Goal: Information Seeking & Learning: Learn about a topic

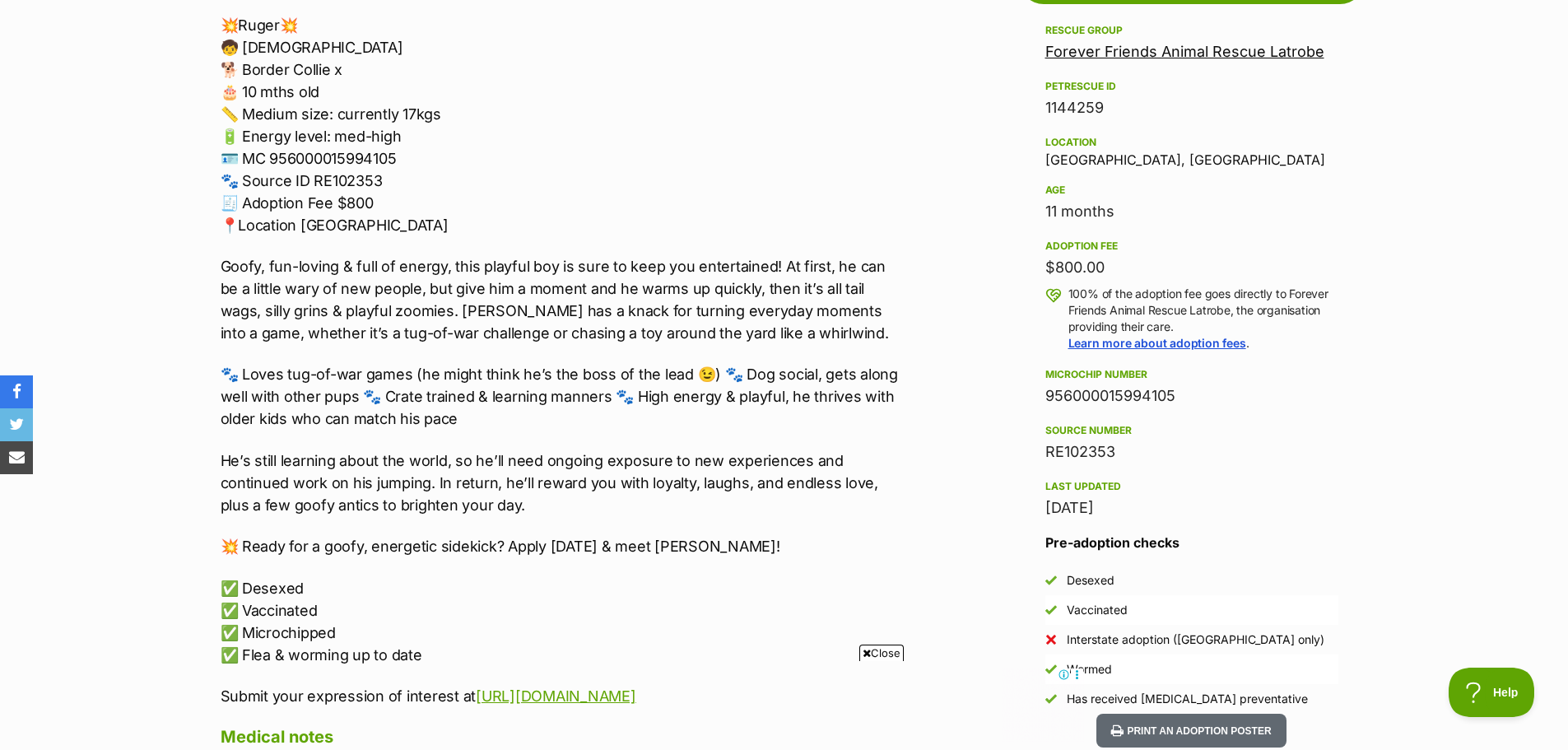
scroll to position [988, 0]
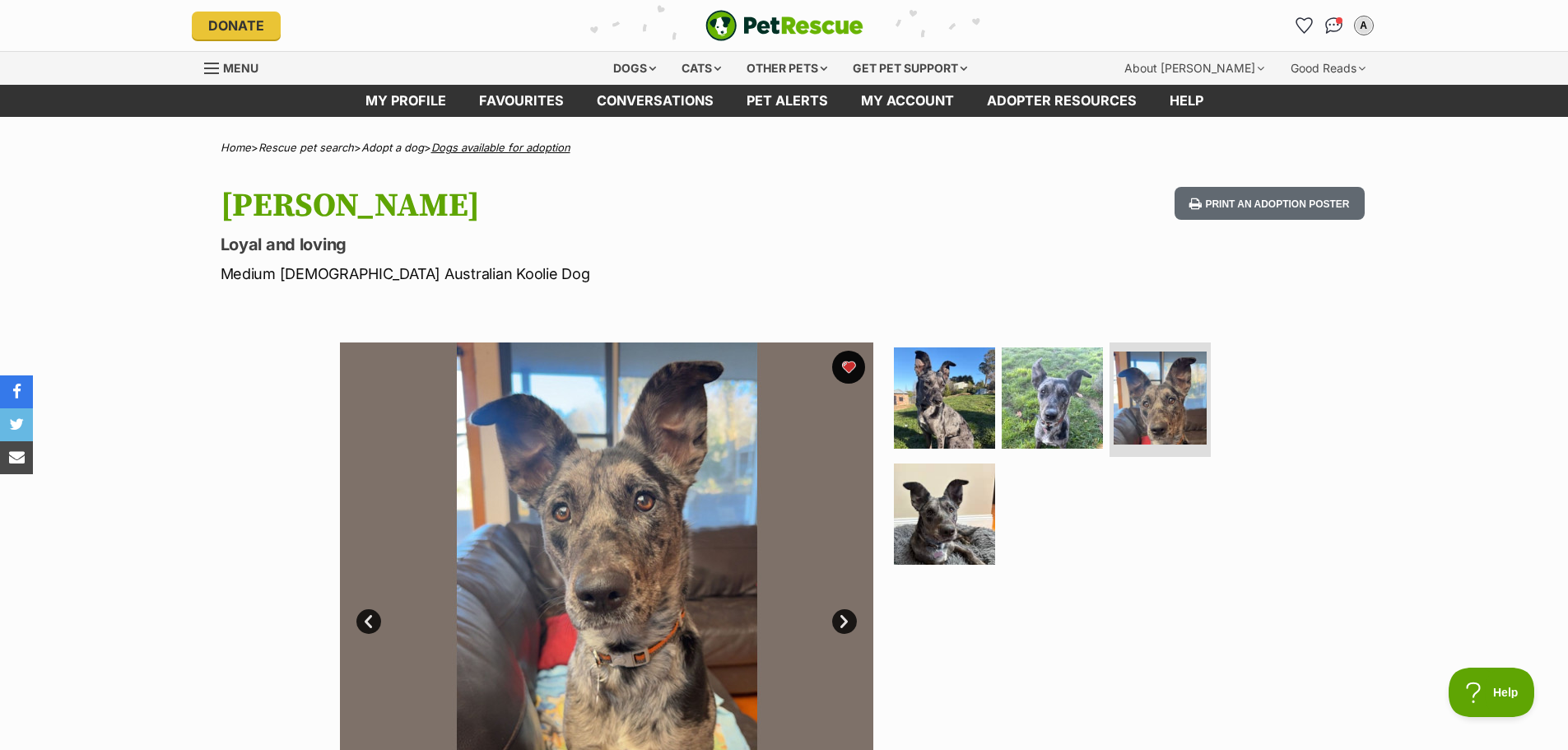
click at [487, 150] on link "Dogs available for adoption" at bounding box center [500, 148] width 139 height 13
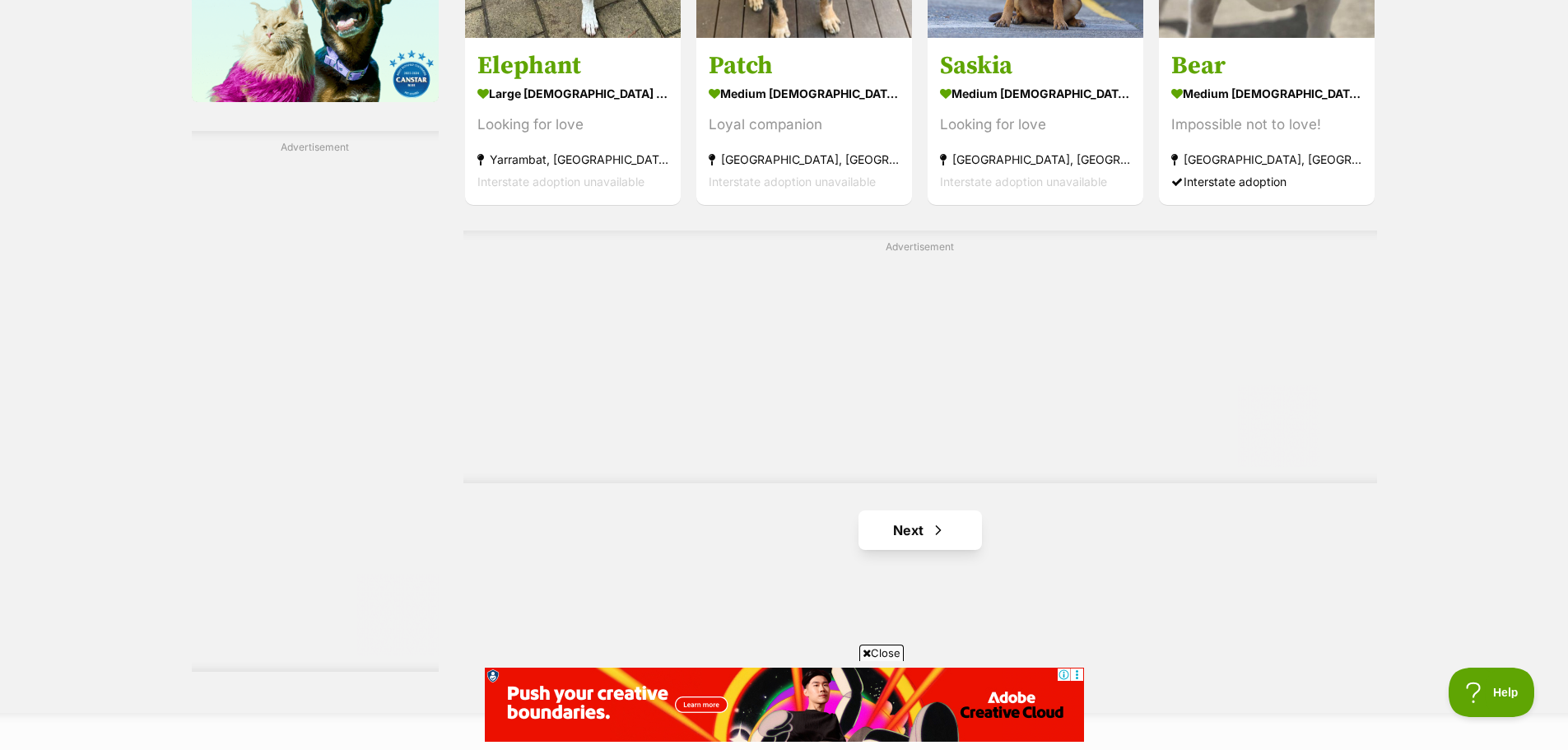
scroll to position [2800, 0]
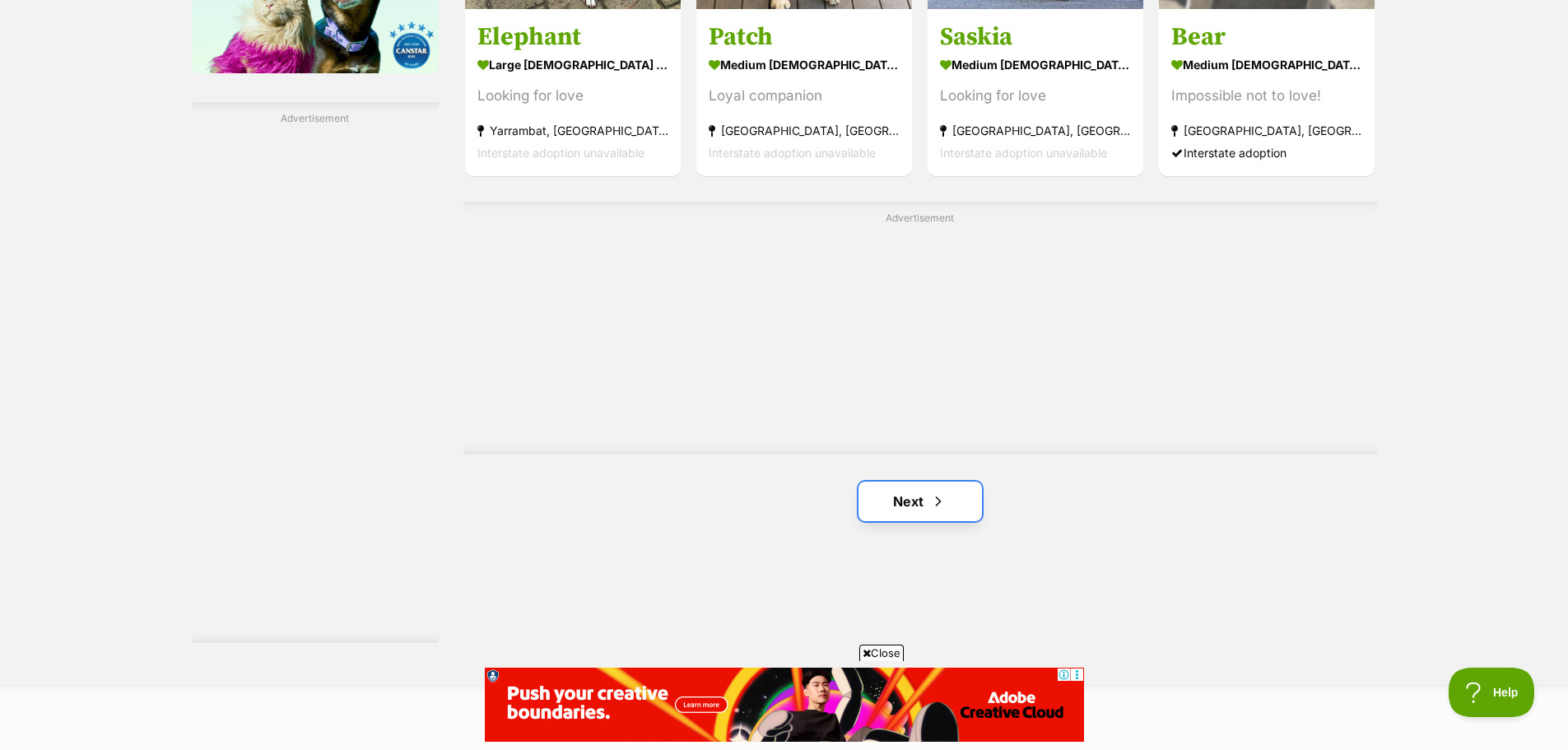
click at [889, 493] on link "Next" at bounding box center [920, 501] width 124 height 40
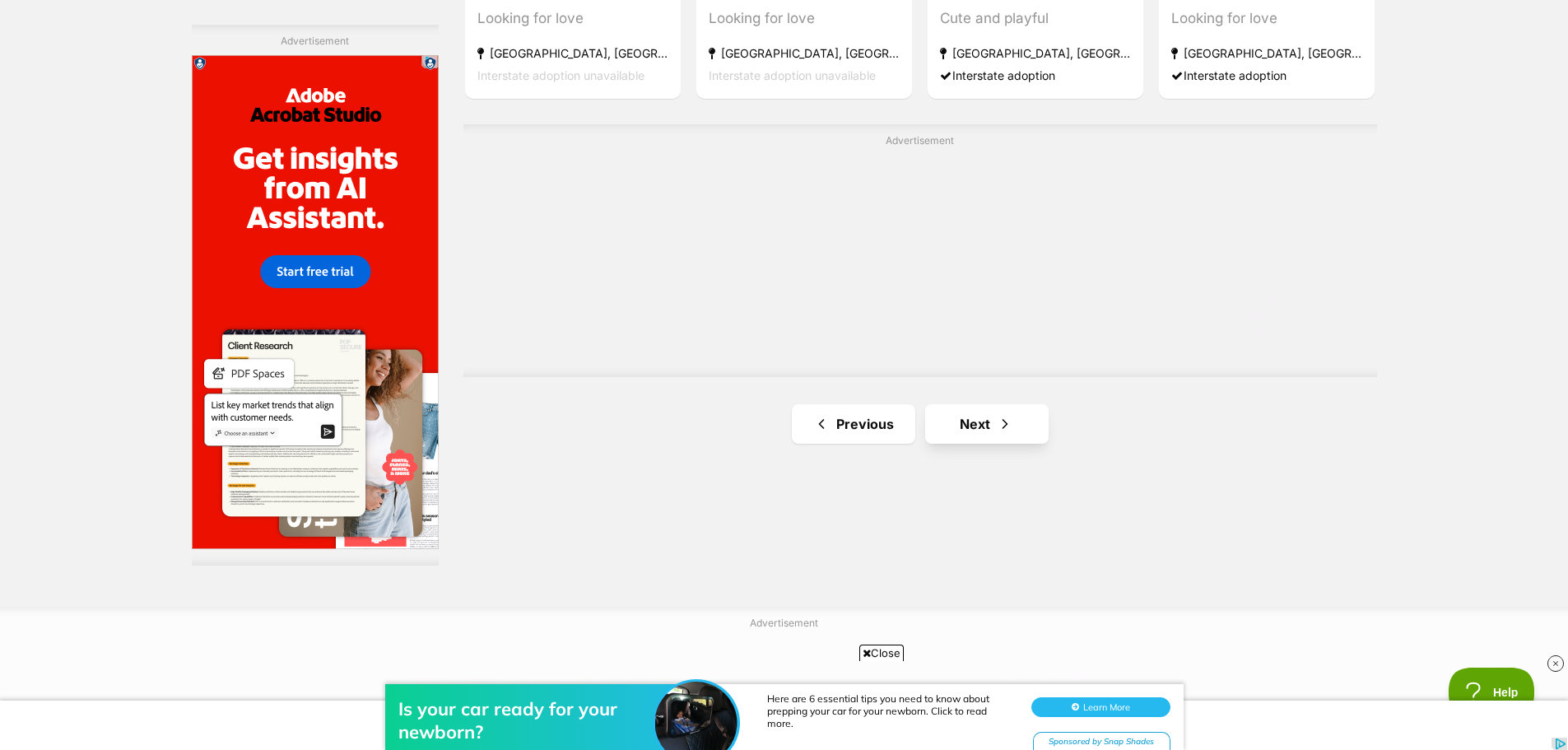
scroll to position [2882, 0]
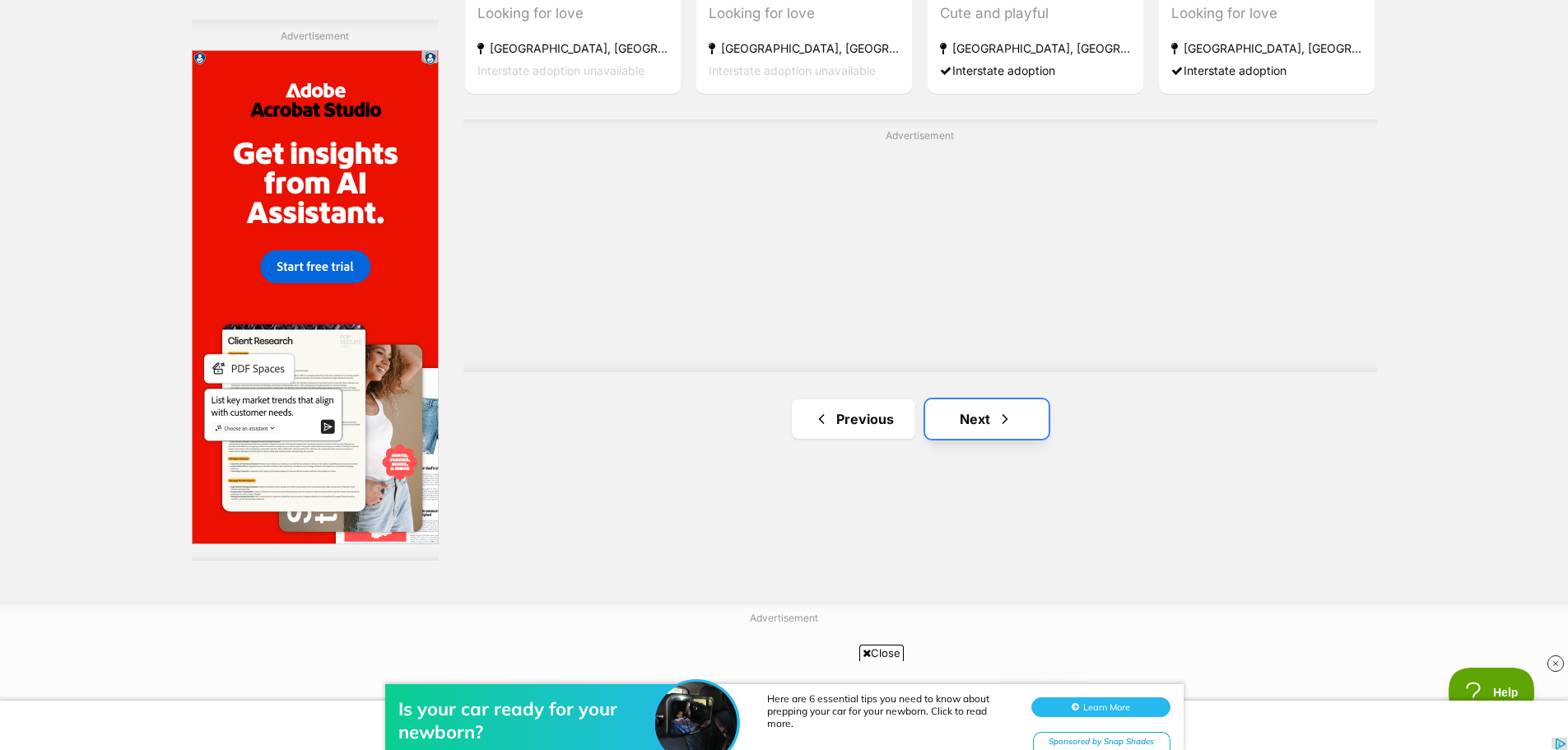
click at [969, 422] on link "Next" at bounding box center [987, 420] width 124 height 40
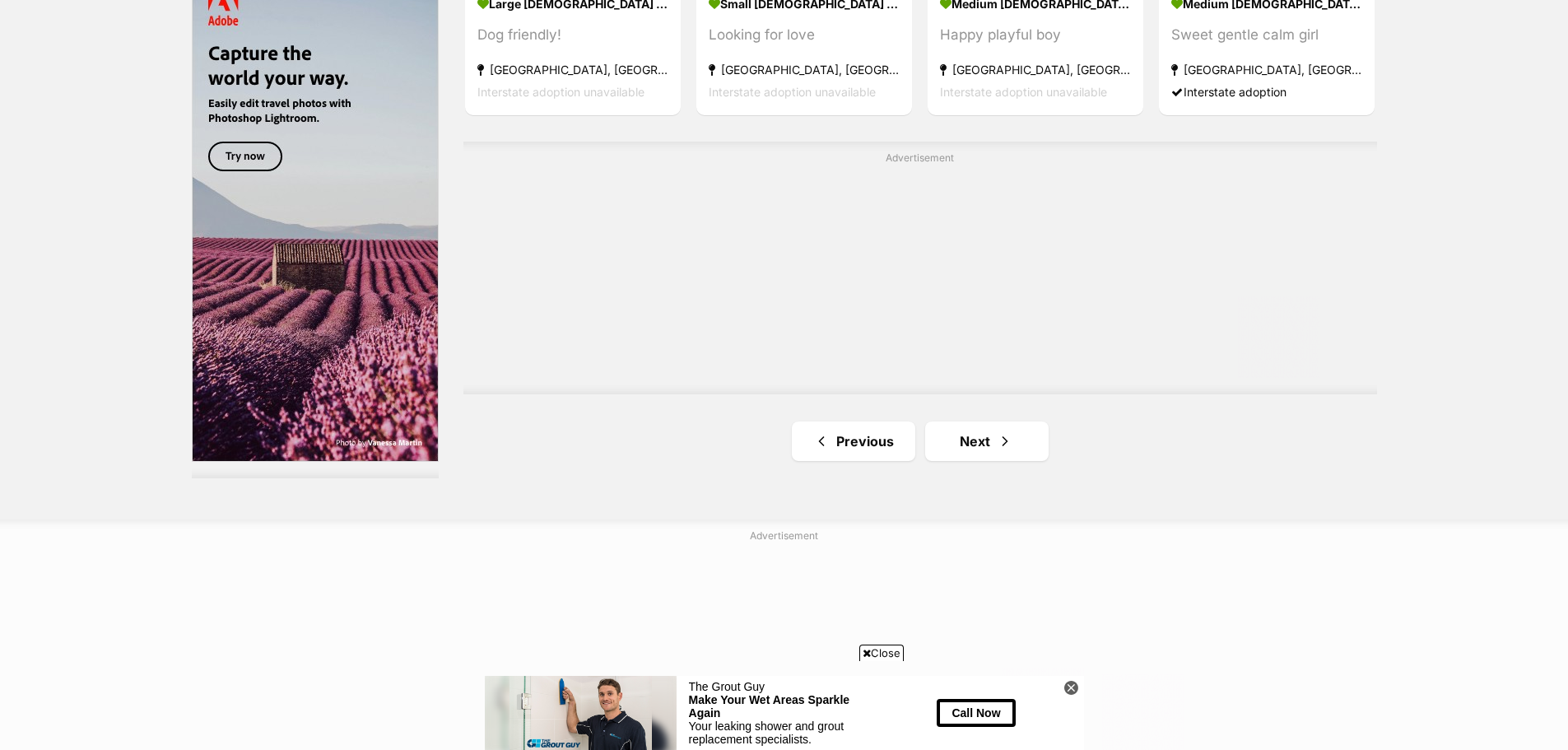
scroll to position [3046, 0]
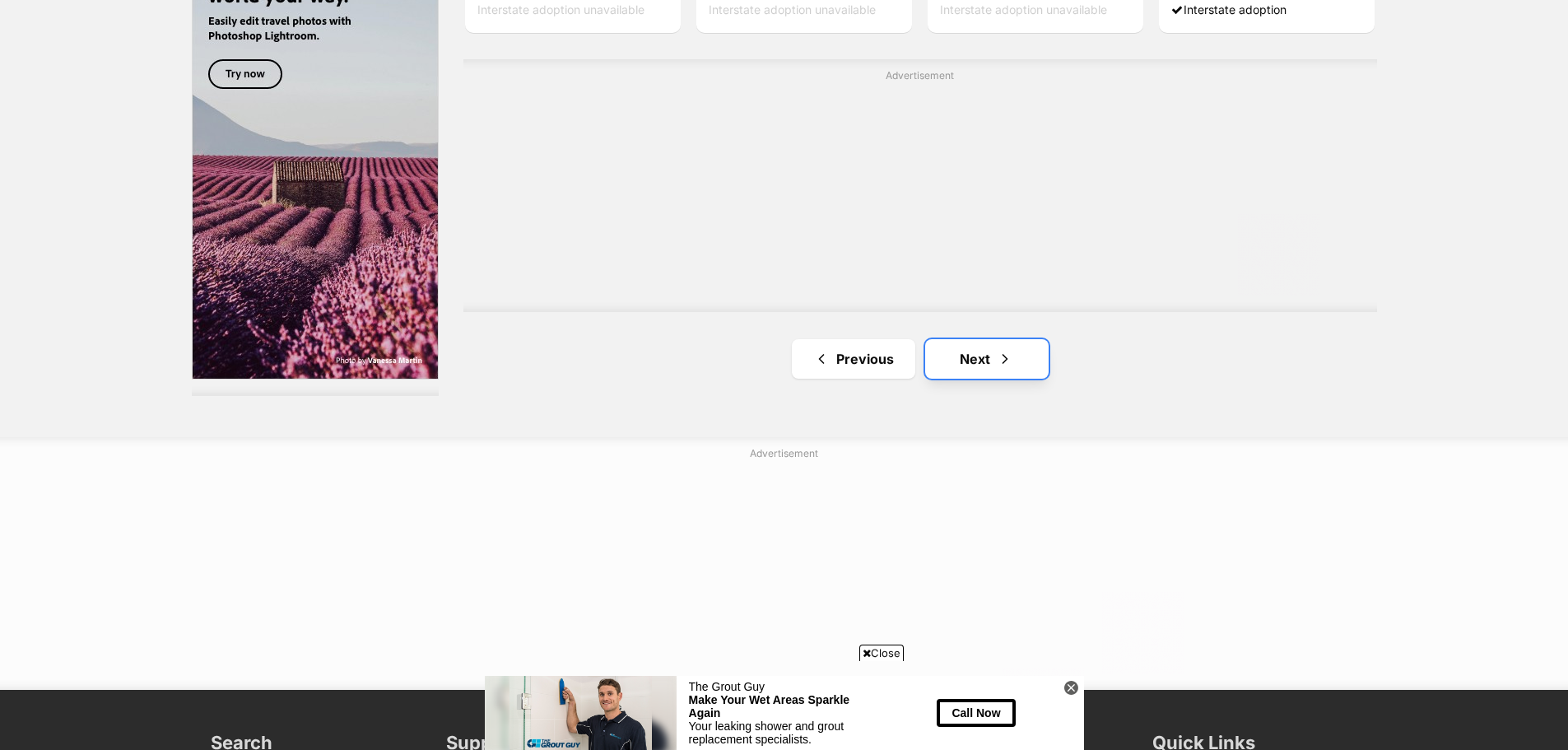
click at [985, 340] on link "Next" at bounding box center [987, 359] width 124 height 40
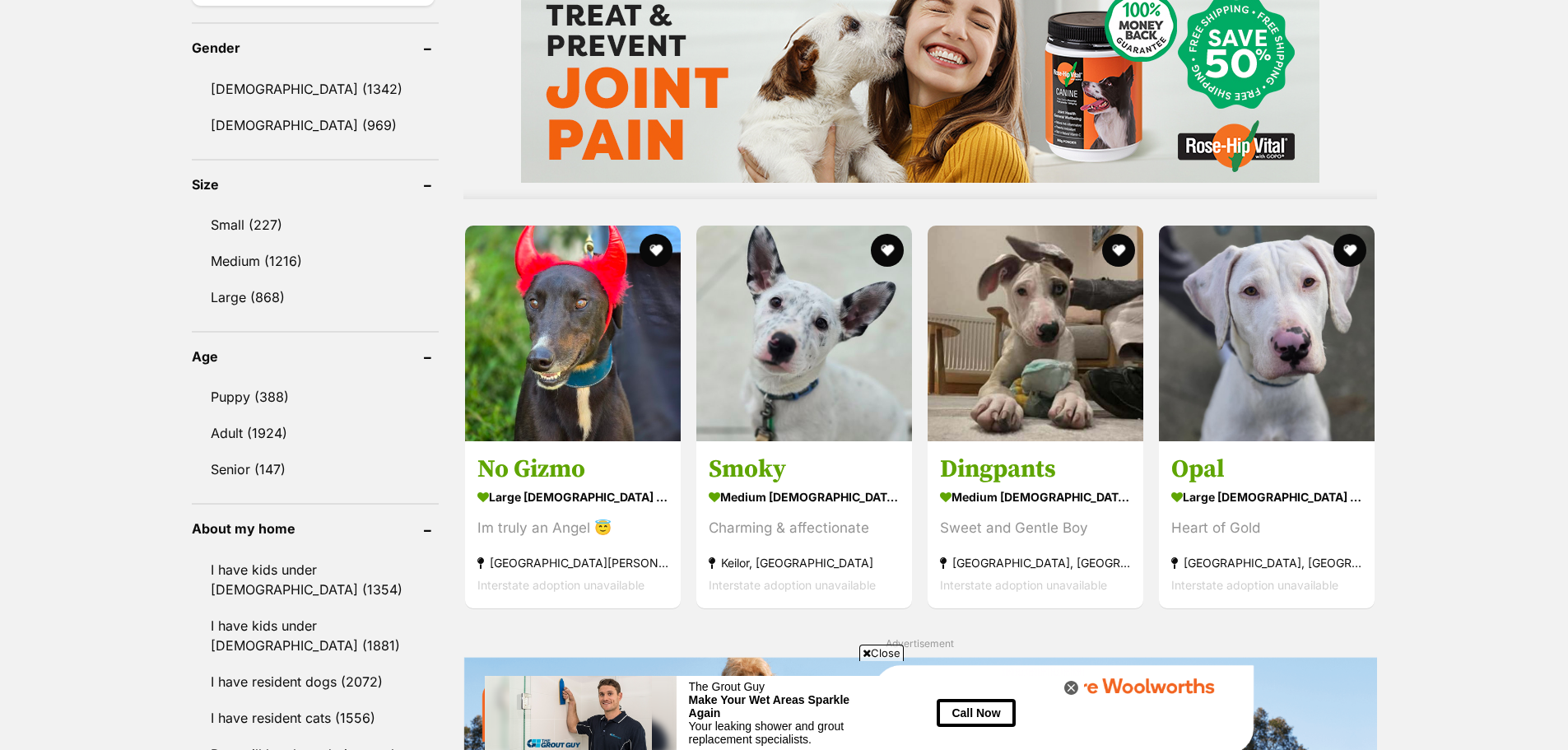
scroll to position [1399, 0]
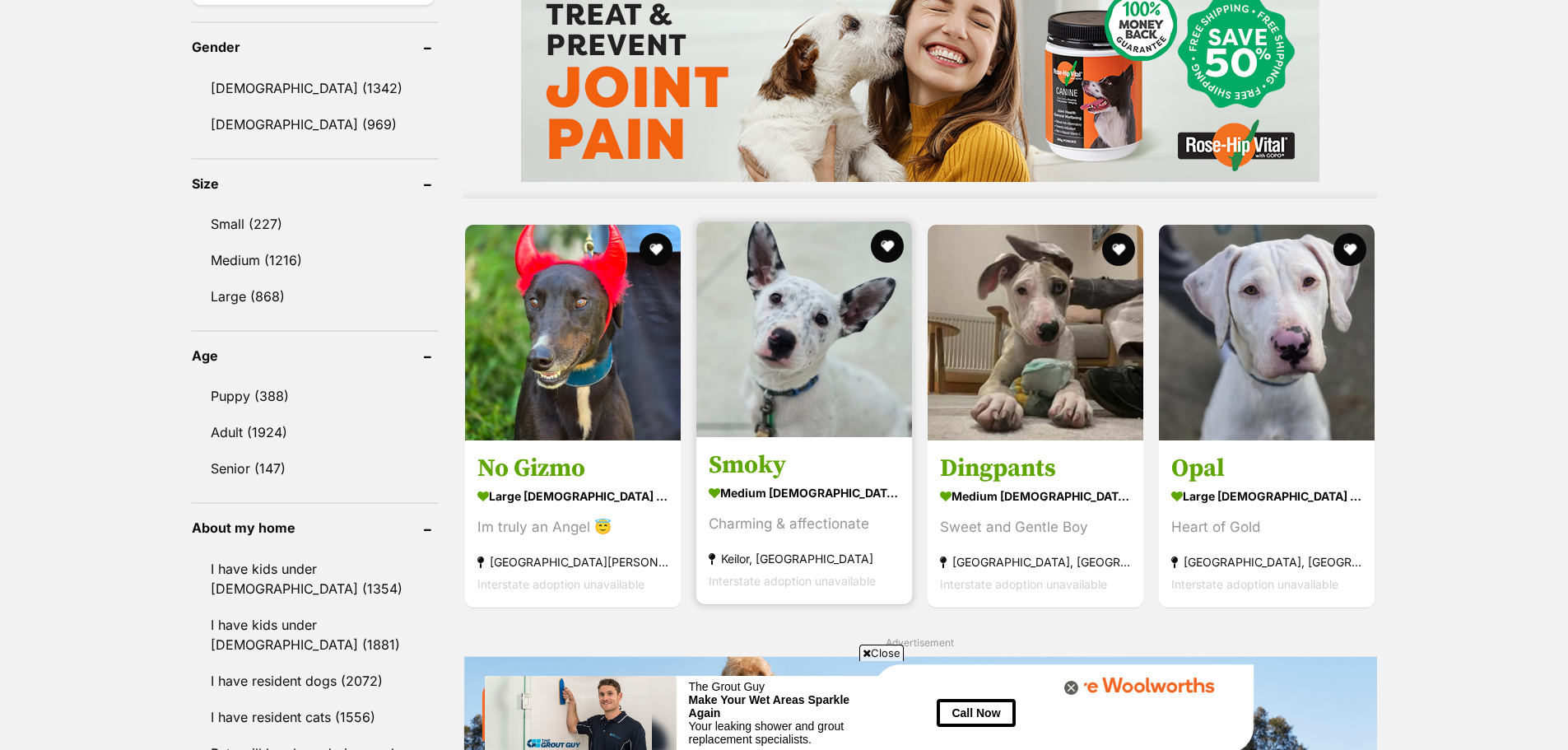
click at [781, 316] on img at bounding box center [804, 330] width 216 height 216
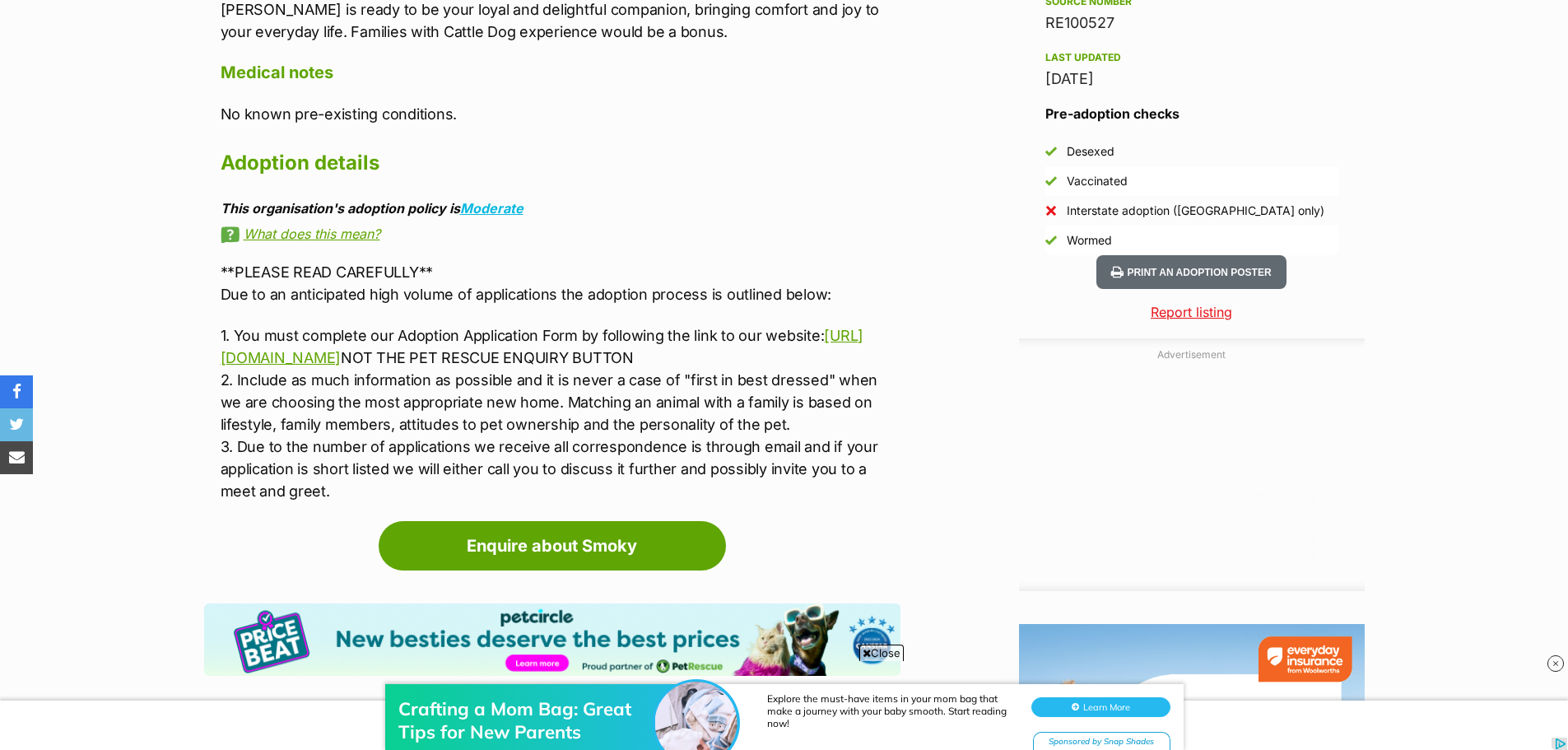
drag, startPoint x: 0, startPoint y: 0, endPoint x: 820, endPoint y: 130, distance: 830.2
click at [820, 145] on h2 "Adoption details" at bounding box center [560, 163] width 680 height 36
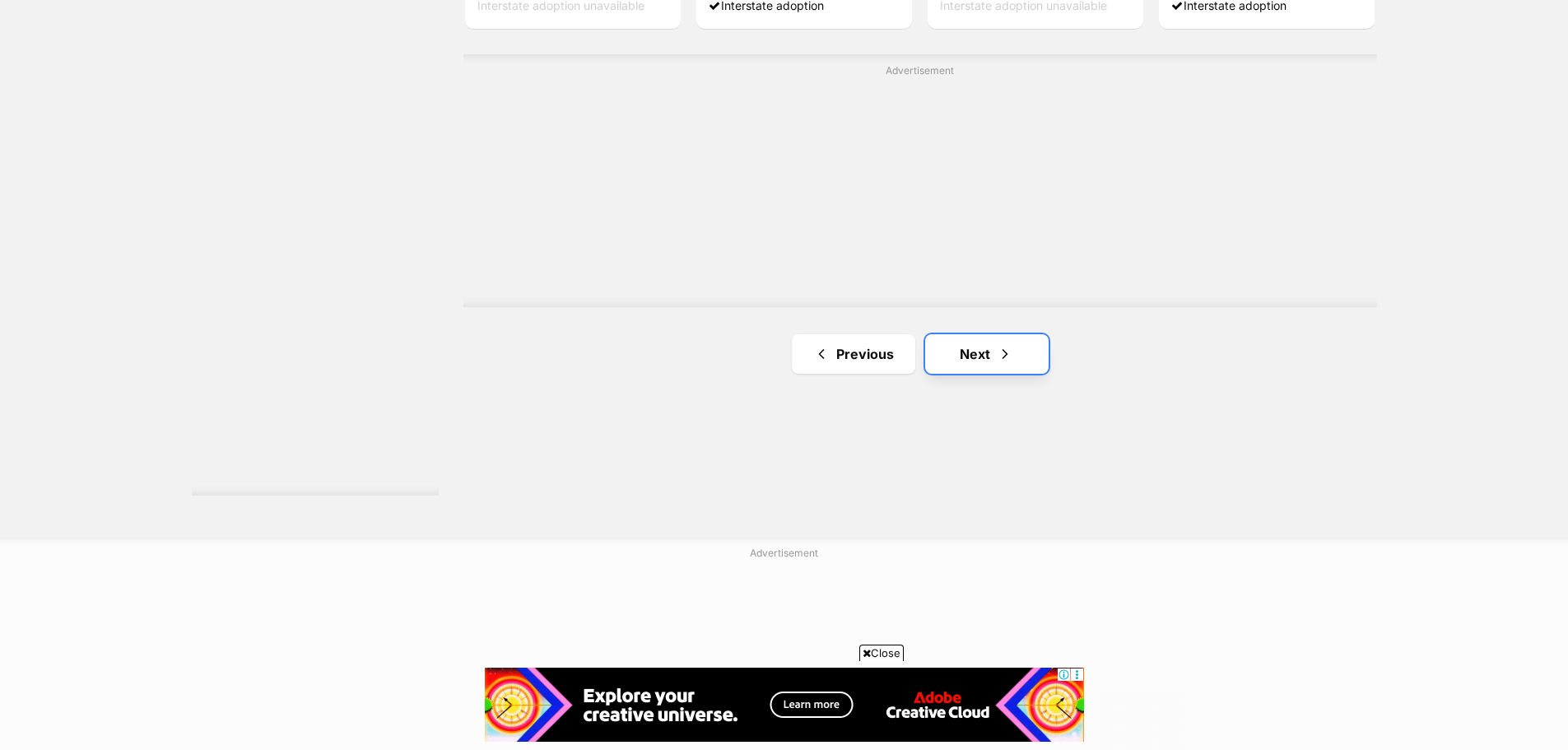
drag, startPoint x: 988, startPoint y: 359, endPoint x: 994, endPoint y: 341, distance: 19.0
click at [990, 357] on link "Next" at bounding box center [987, 354] width 124 height 40
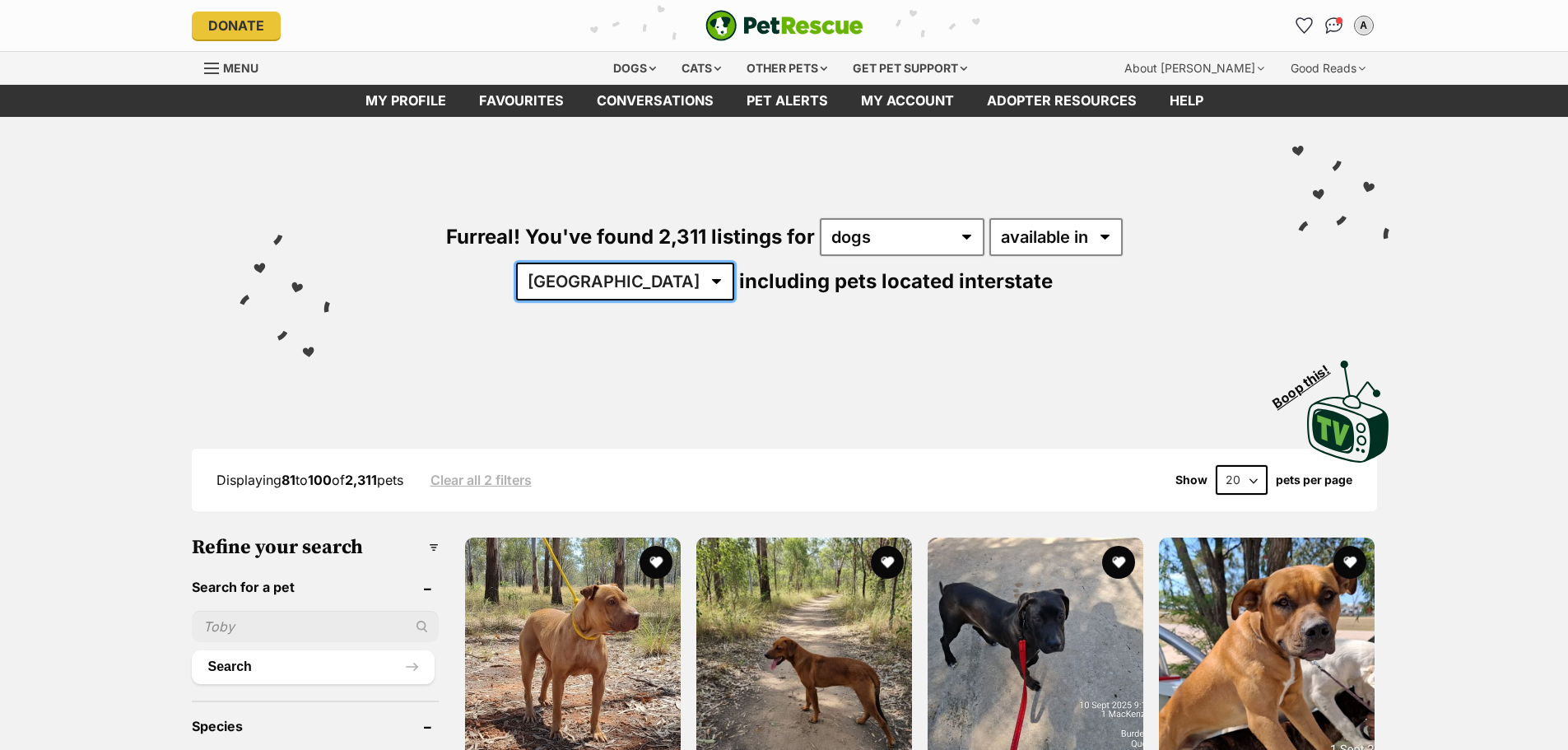
click at [734, 263] on select "Australia ACT NSW NT QLD SA TAS VIC WA" at bounding box center [625, 282] width 218 height 38
select select "SA"
click at [734, 263] on select "Australia ACT NSW NT QLD SA TAS VIC WA" at bounding box center [625, 282] width 218 height 38
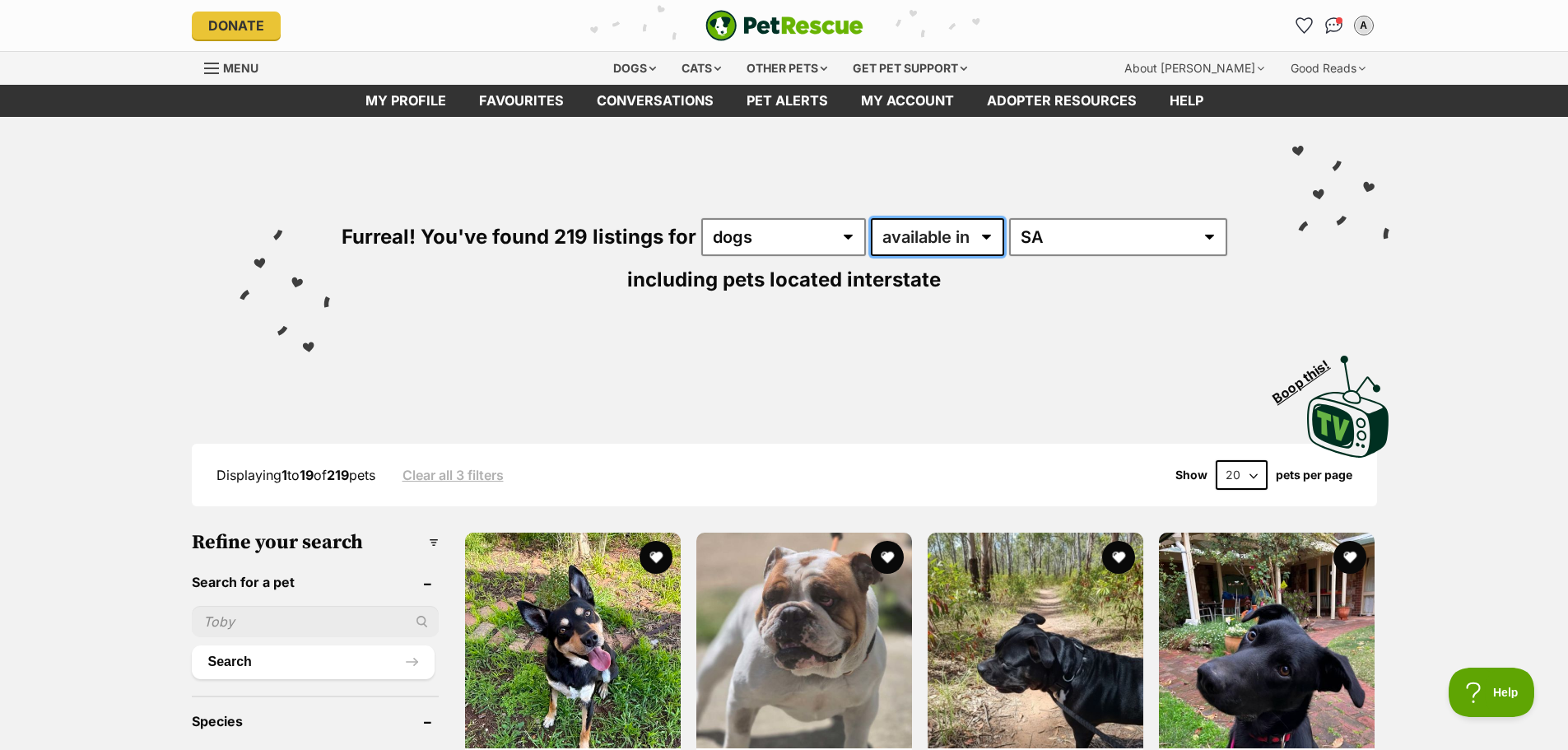
click at [959, 237] on select "available in located in" at bounding box center [938, 237] width 133 height 38
select select "disabled"
click at [872, 218] on select "available in located in" at bounding box center [938, 237] width 133 height 38
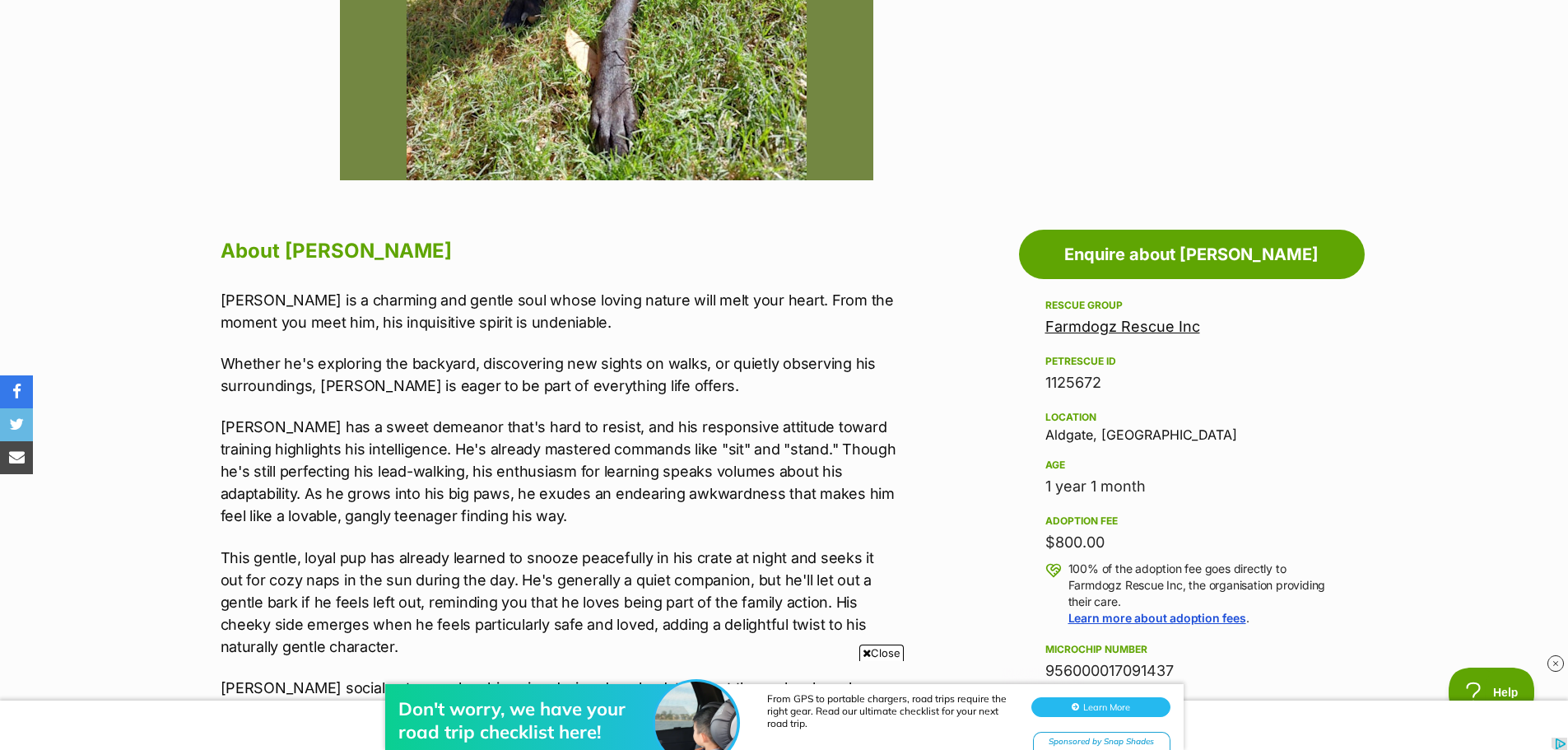
scroll to position [412, 0]
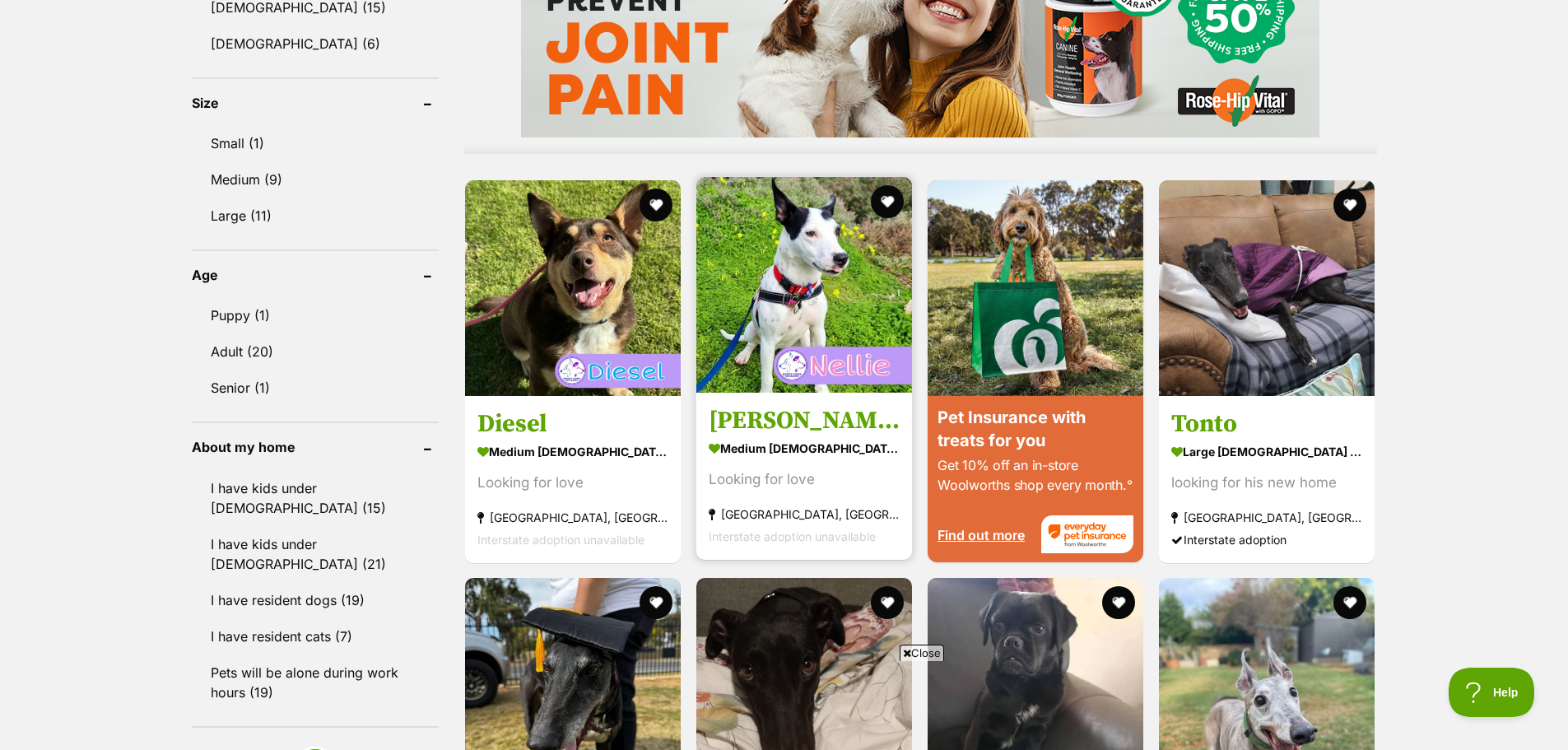
scroll to position [1729, 0]
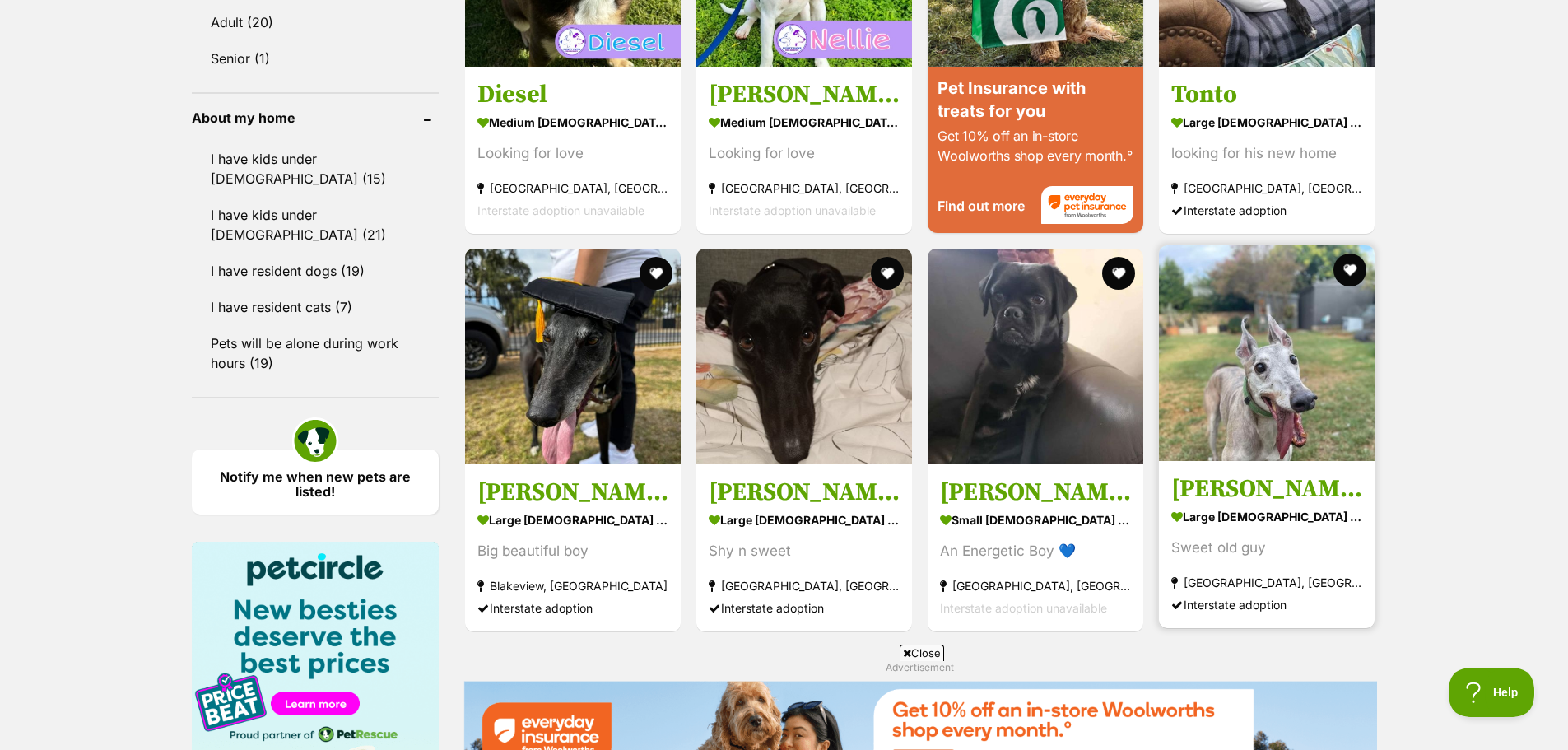
click at [1238, 363] on img at bounding box center [1267, 354] width 216 height 216
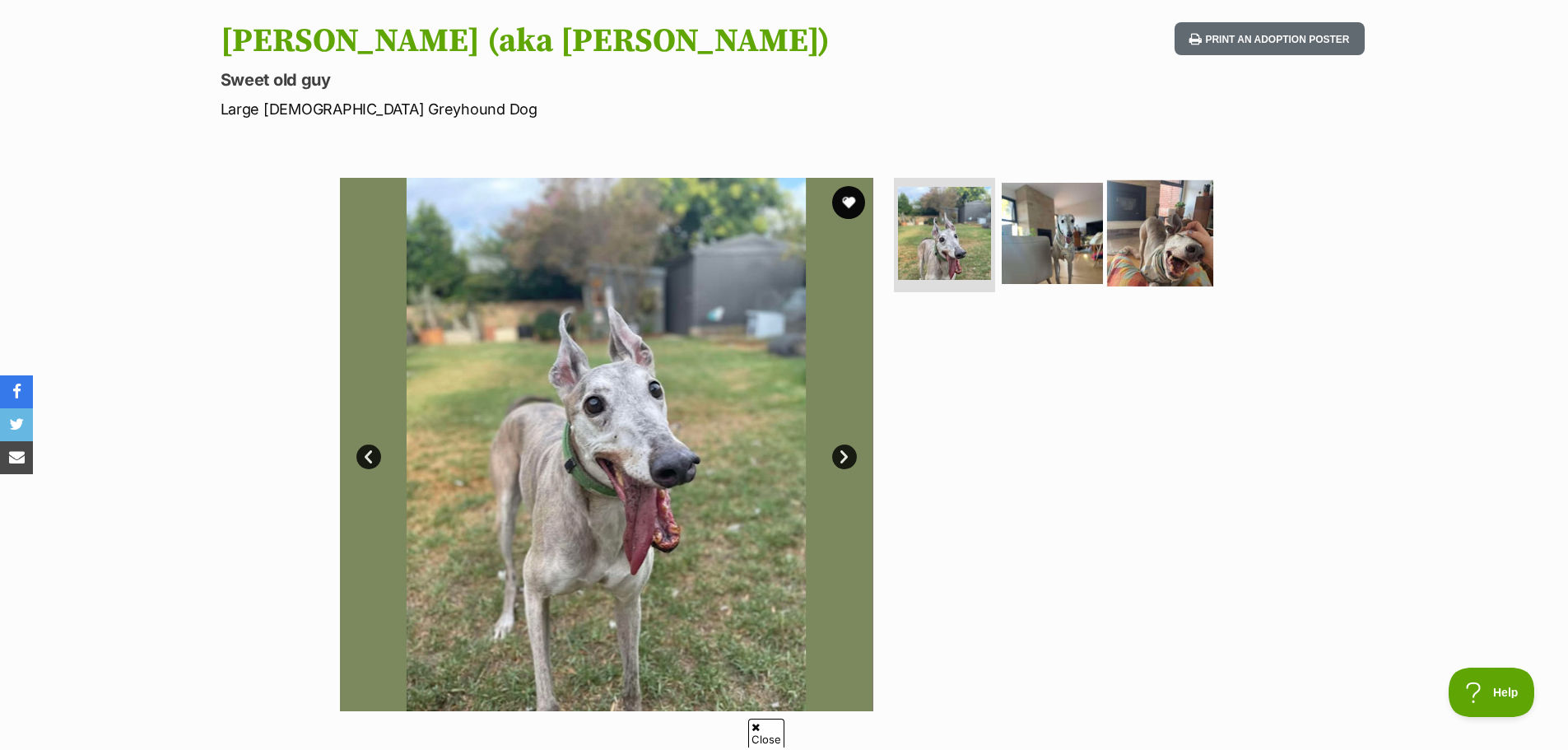
click at [1135, 251] on img at bounding box center [1160, 232] width 106 height 106
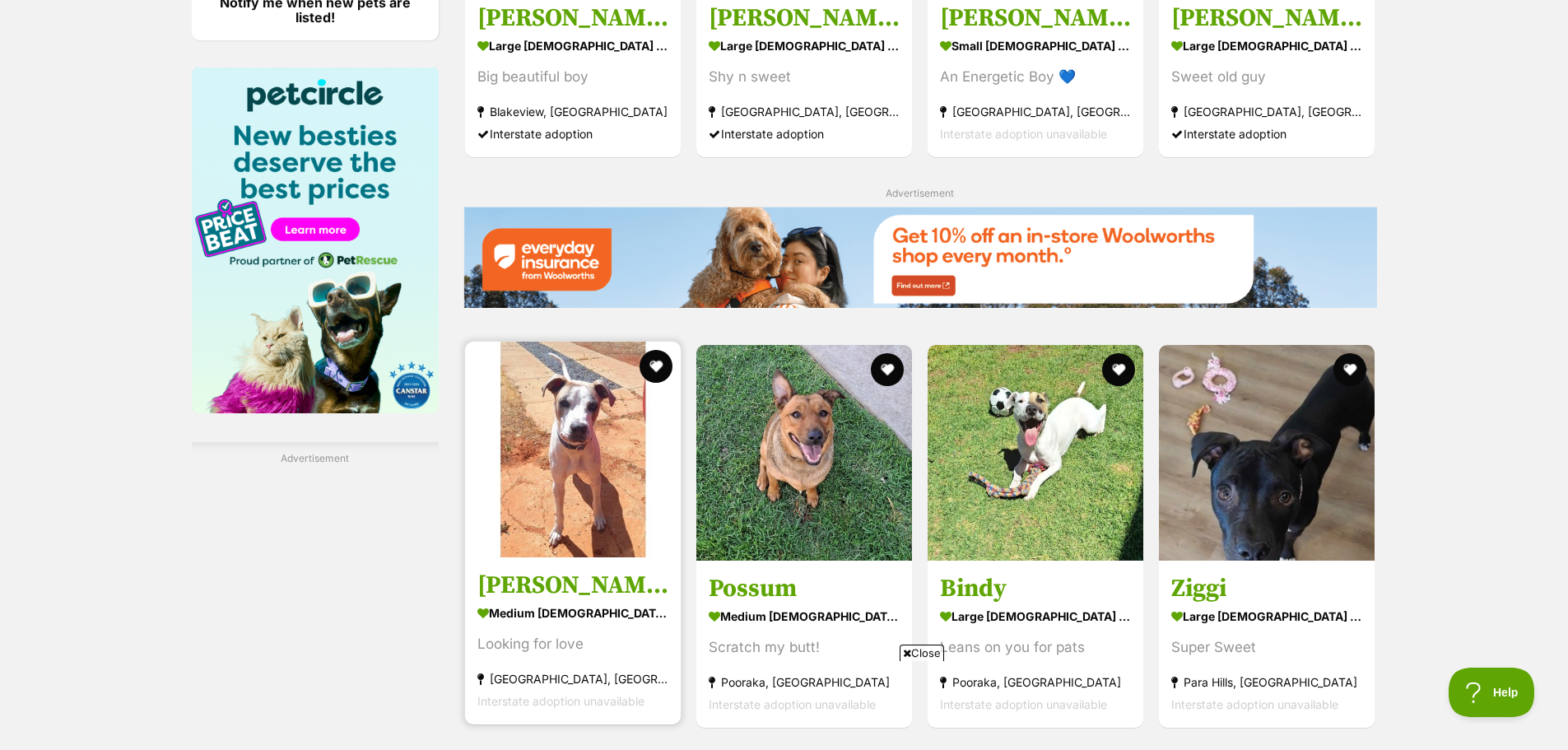
click at [582, 342] on img at bounding box center [573, 450] width 216 height 216
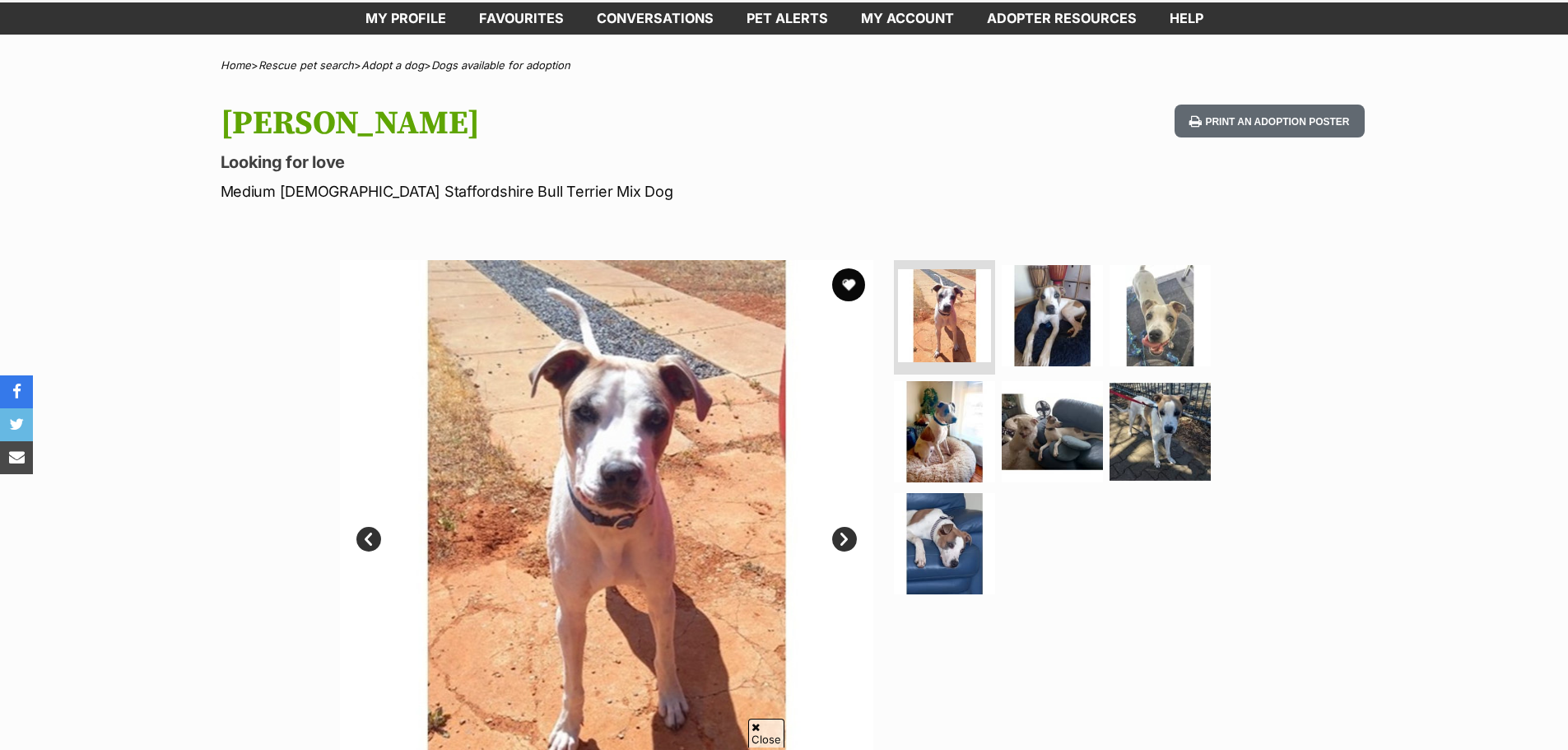
scroll to position [247, 0]
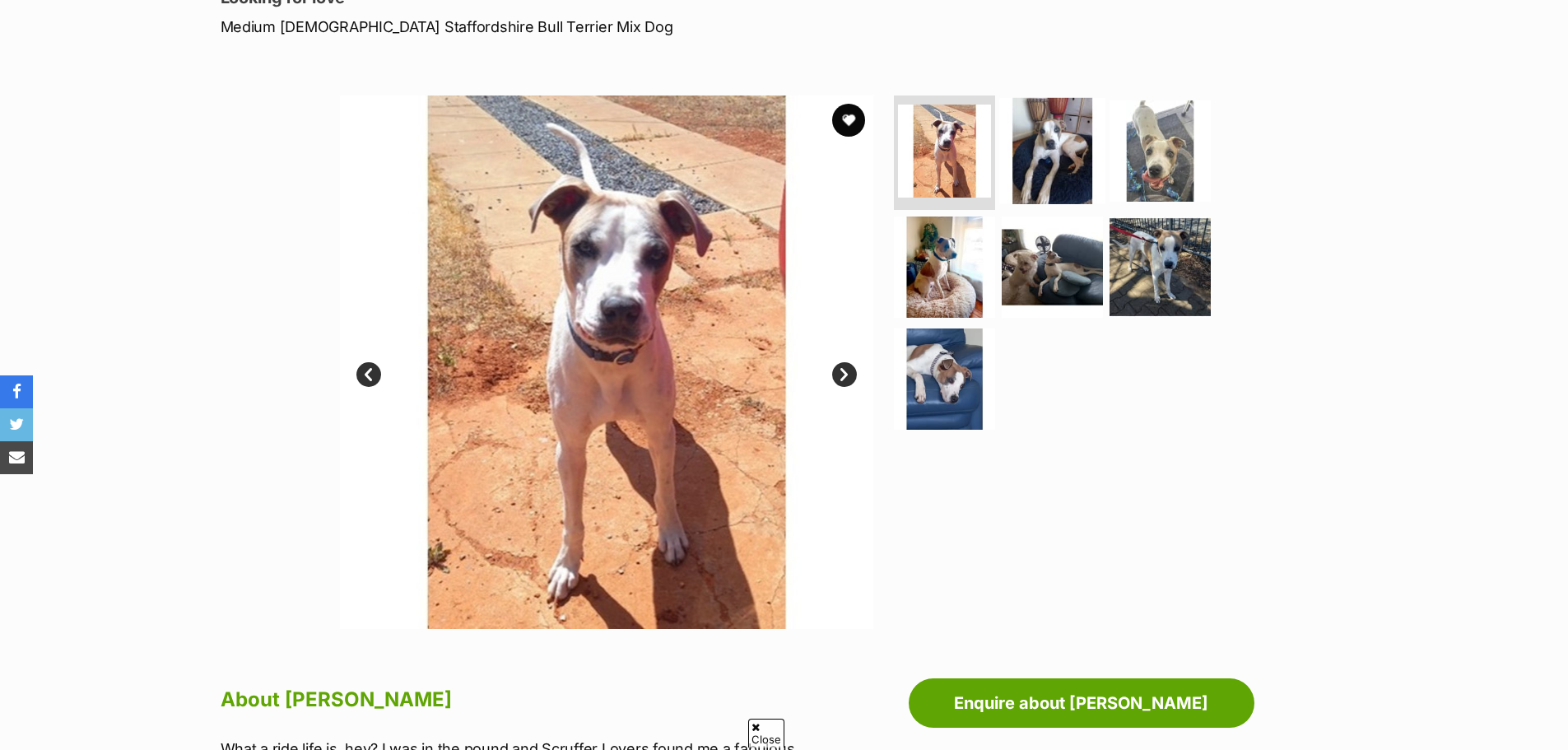
click at [1052, 160] on img at bounding box center [1052, 150] width 106 height 106
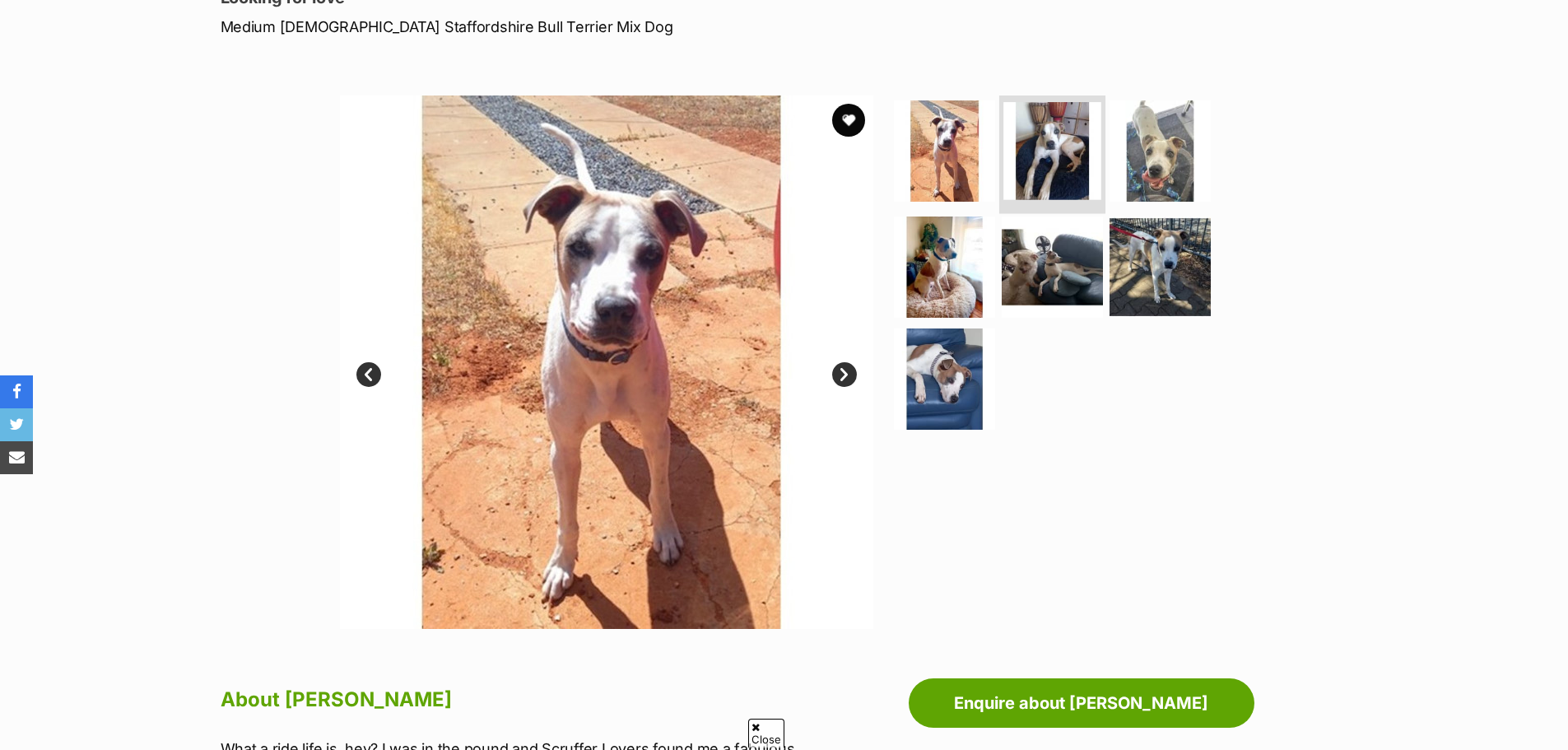
scroll to position [0, 0]
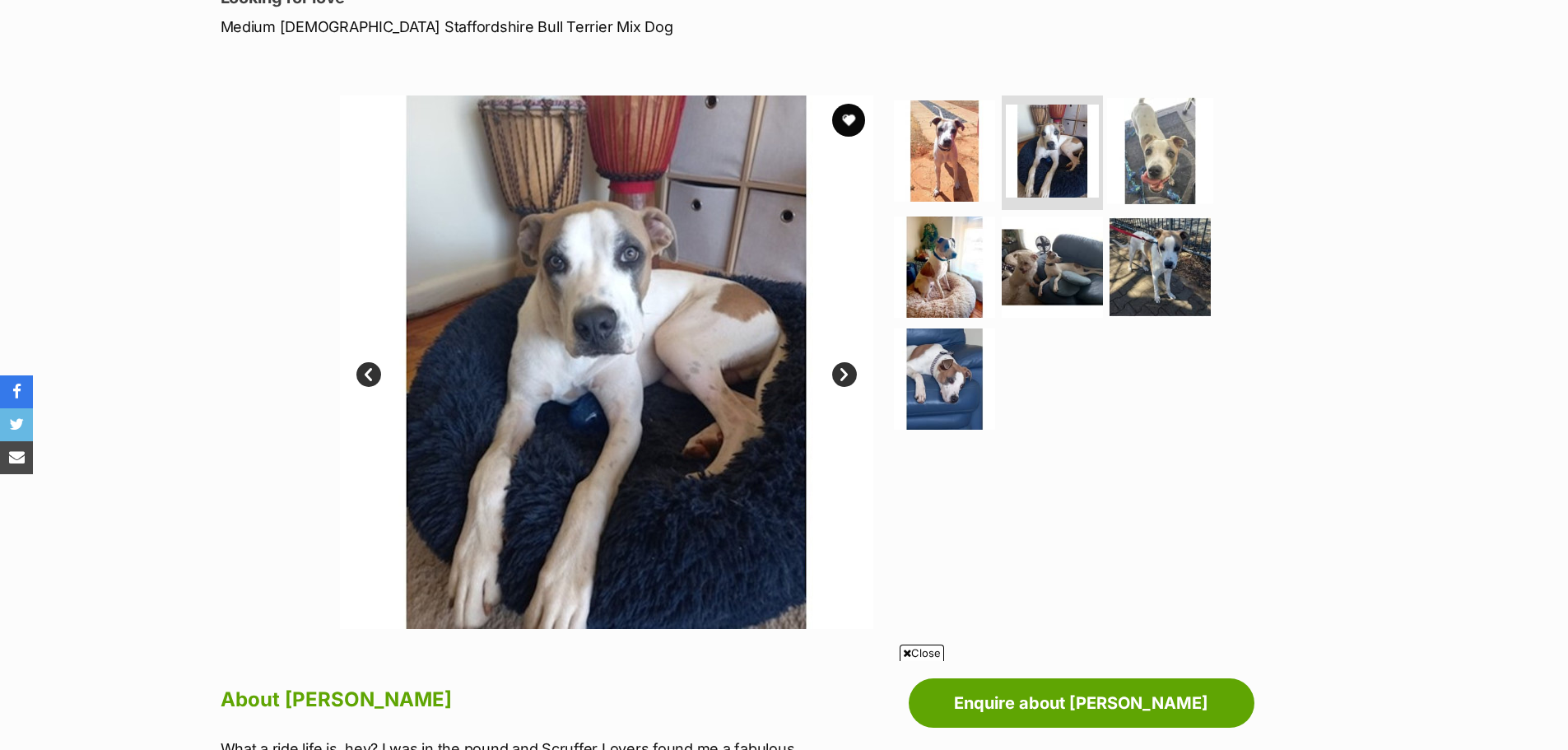
click at [1152, 128] on img at bounding box center [1160, 150] width 106 height 106
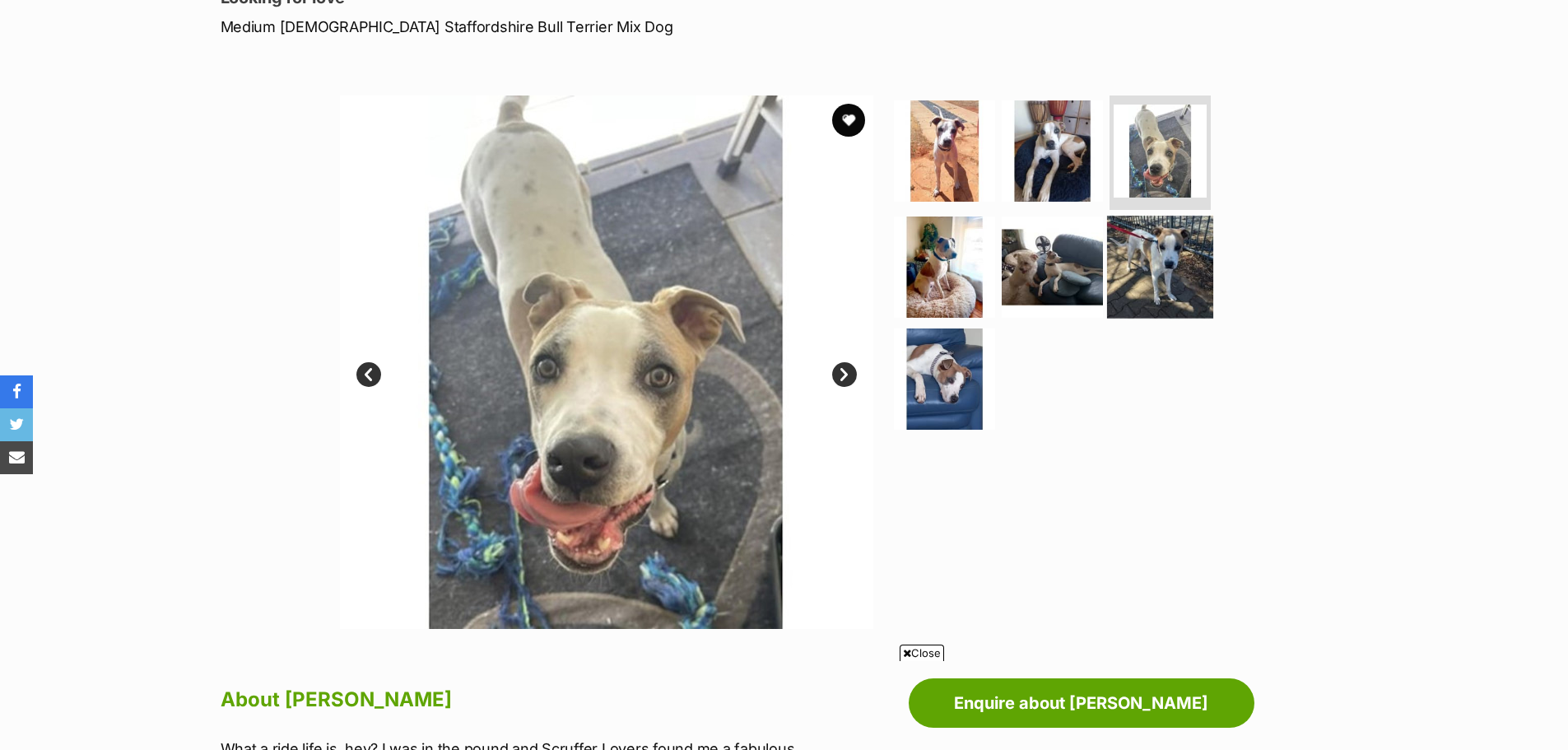
click at [1138, 261] on img at bounding box center [1160, 267] width 106 height 106
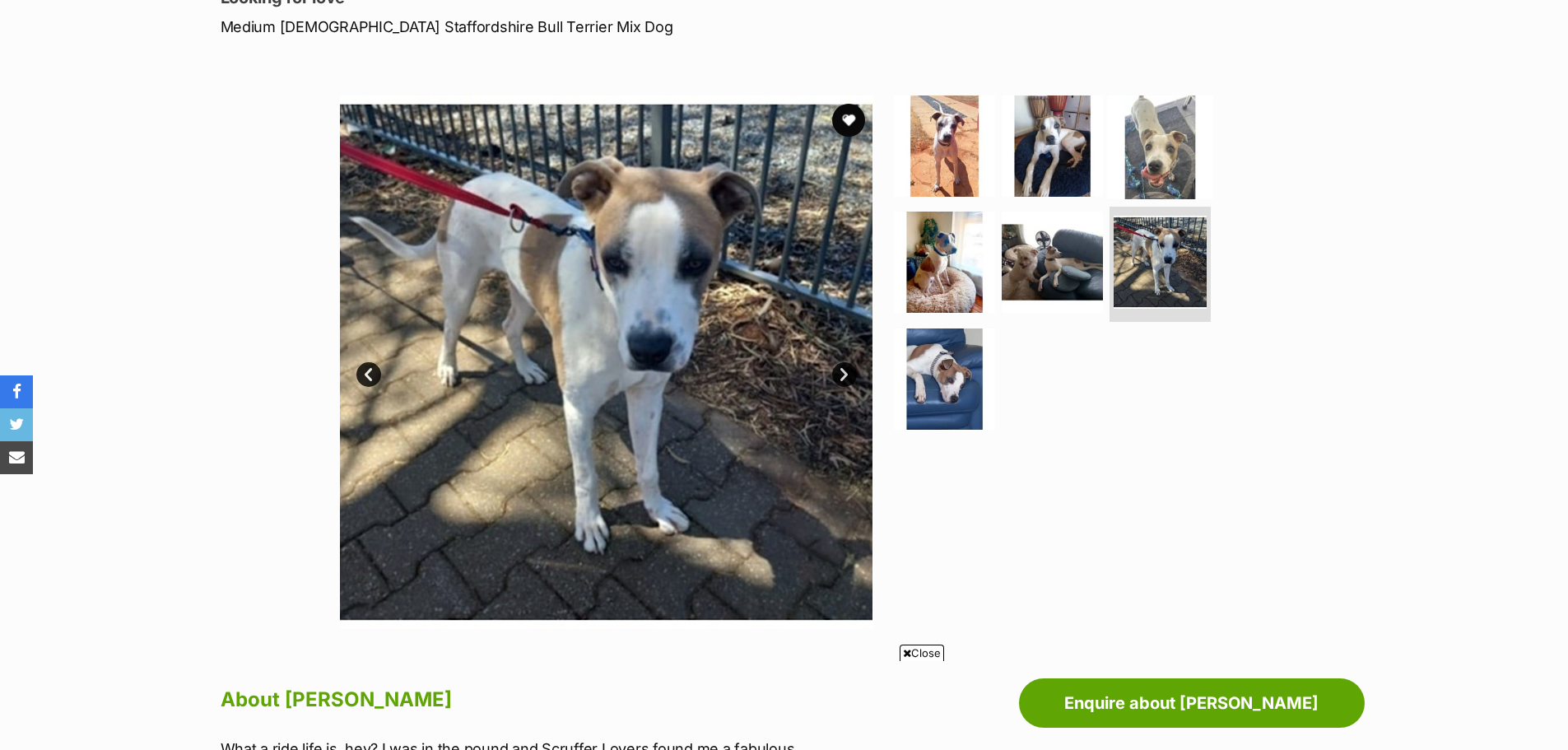
click at [1149, 162] on img at bounding box center [1160, 145] width 106 height 106
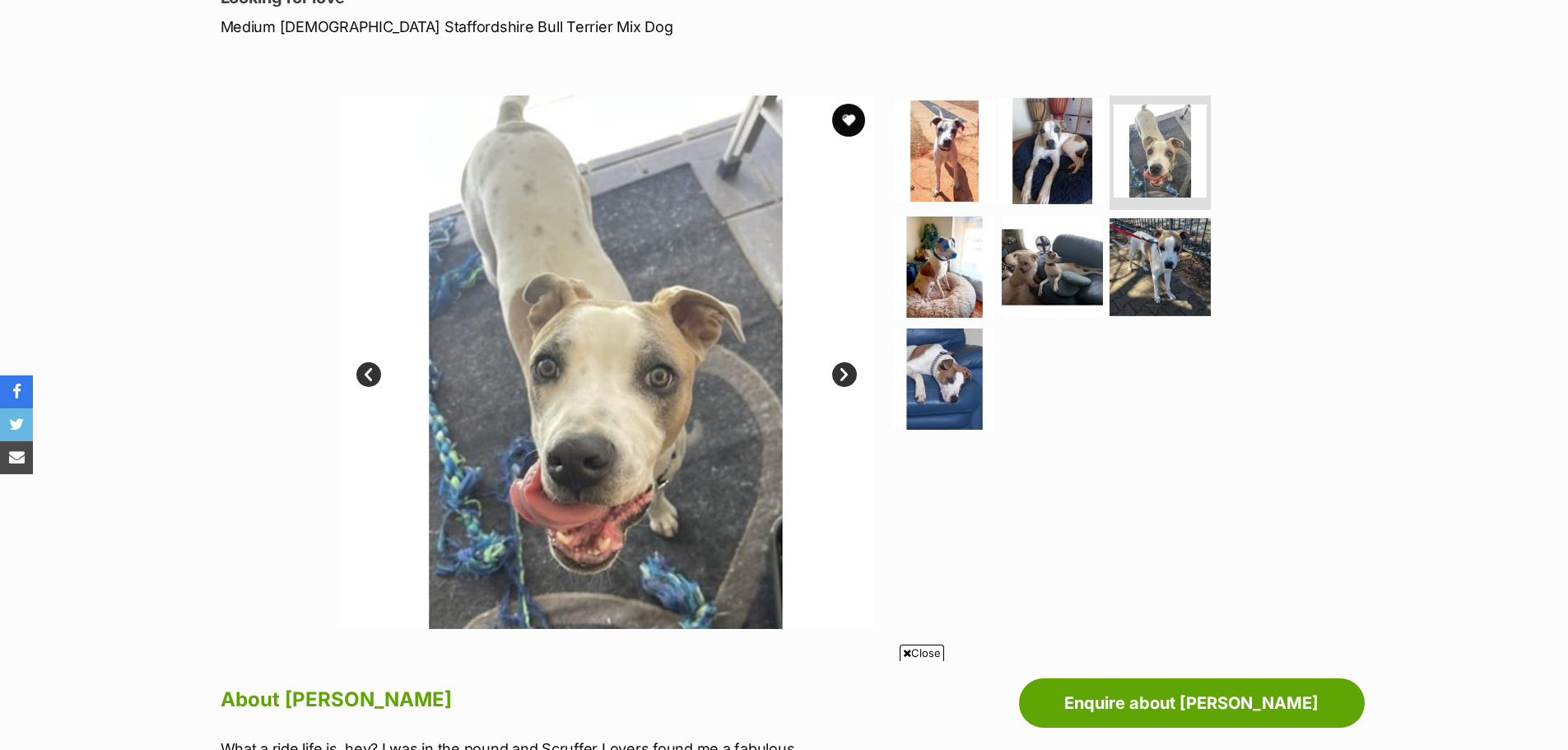
click at [1037, 142] on img at bounding box center [1052, 150] width 106 height 106
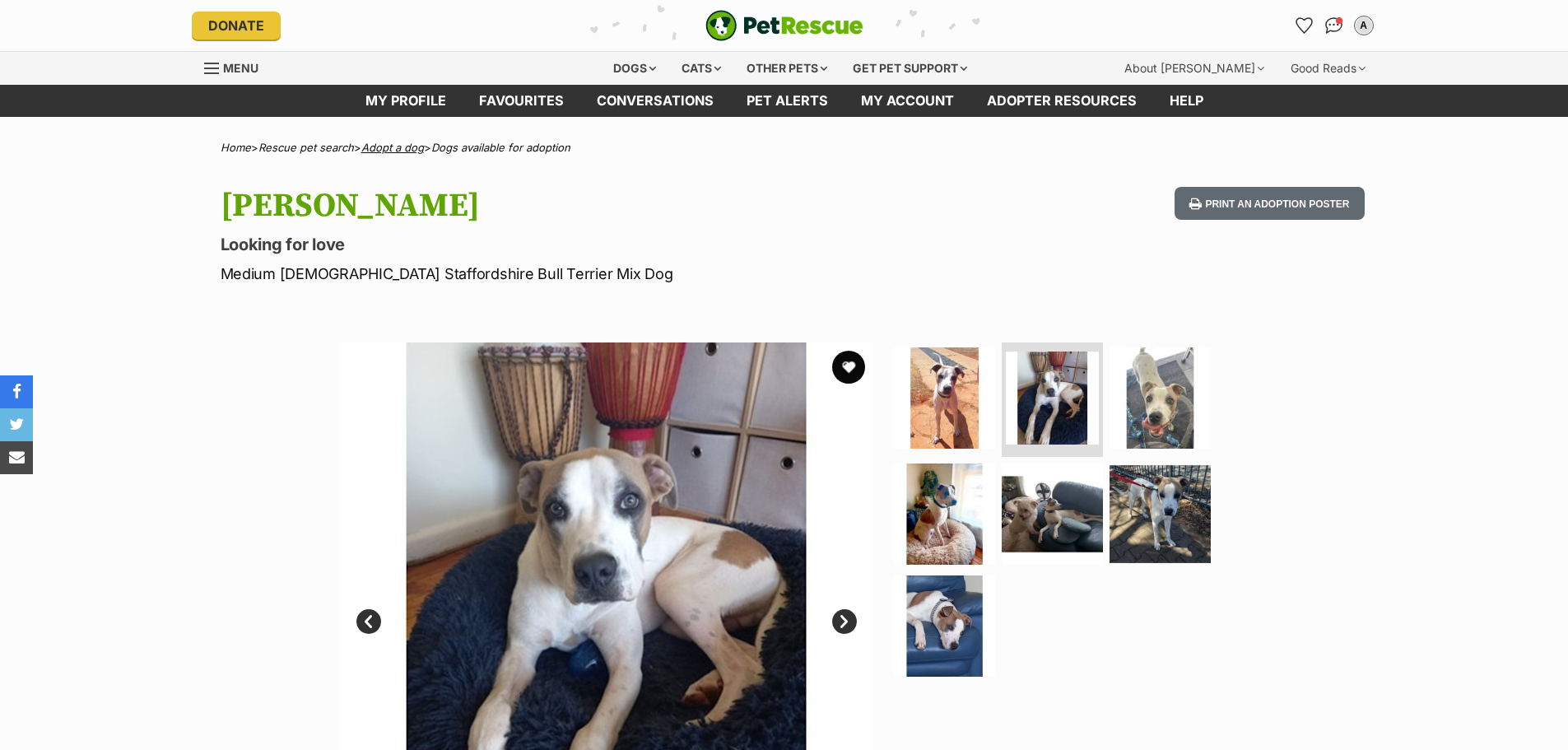
click at [396, 145] on link "Adopt a dog" at bounding box center [393, 148] width 63 height 13
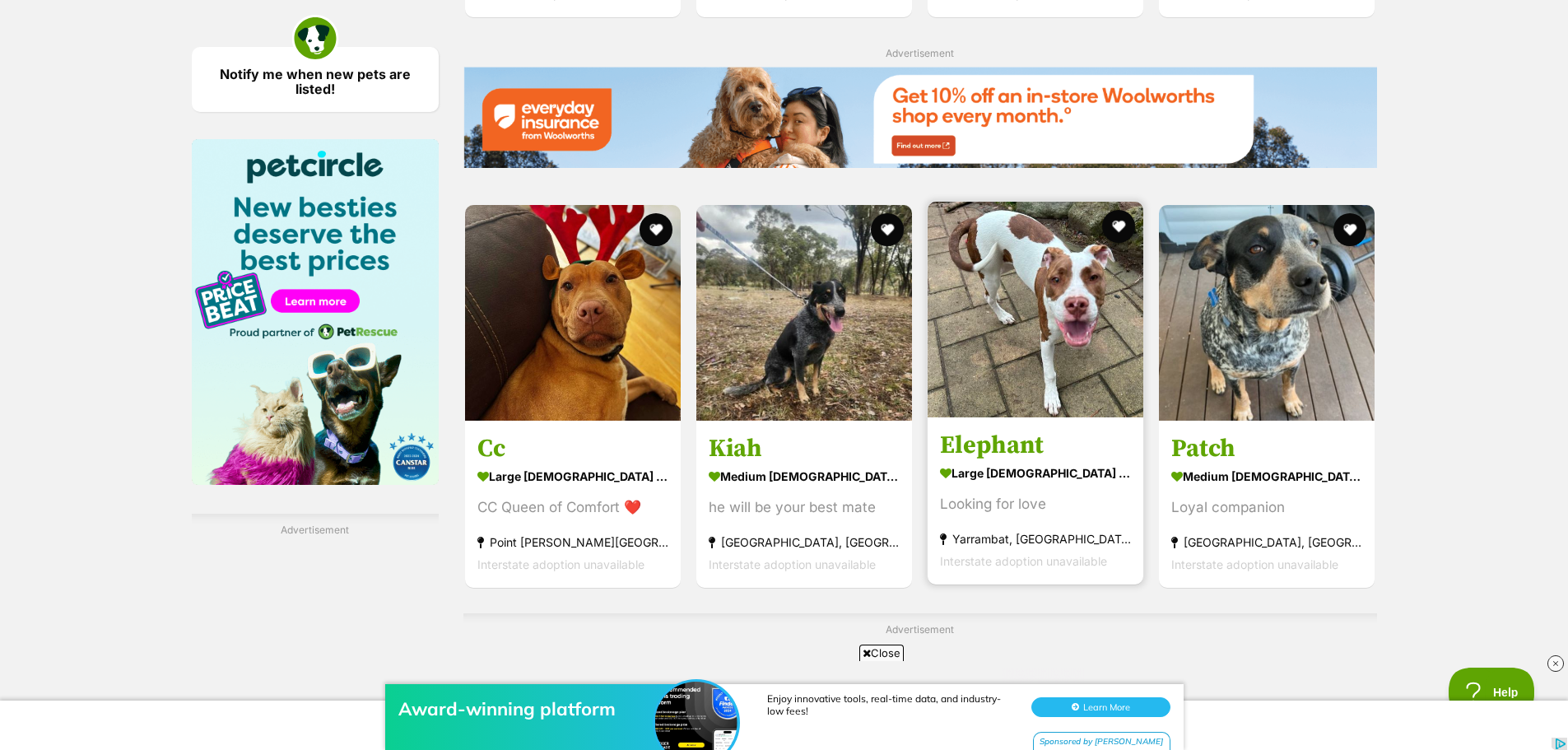
scroll to position [2059, 0]
